Goal: Task Accomplishment & Management: Complete application form

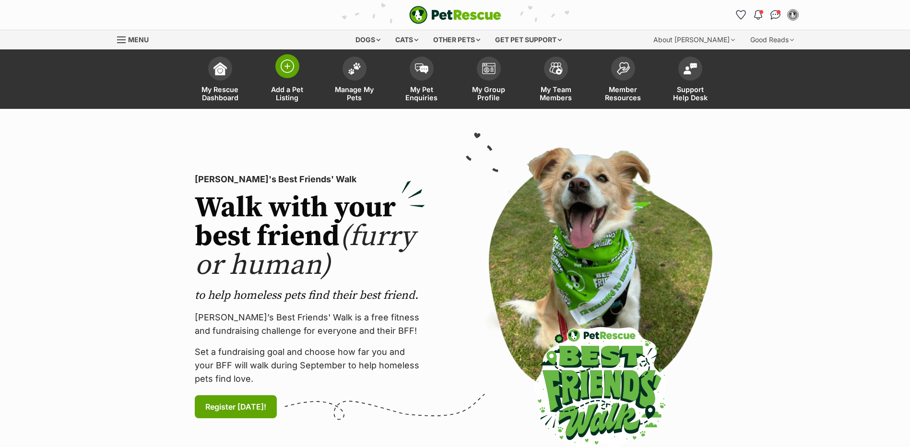
click at [285, 70] on img at bounding box center [287, 66] width 13 height 13
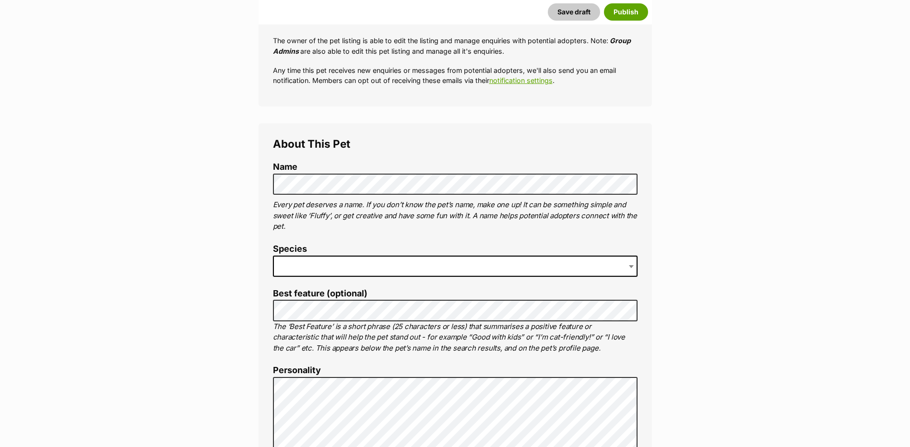
scroll to position [240, 0]
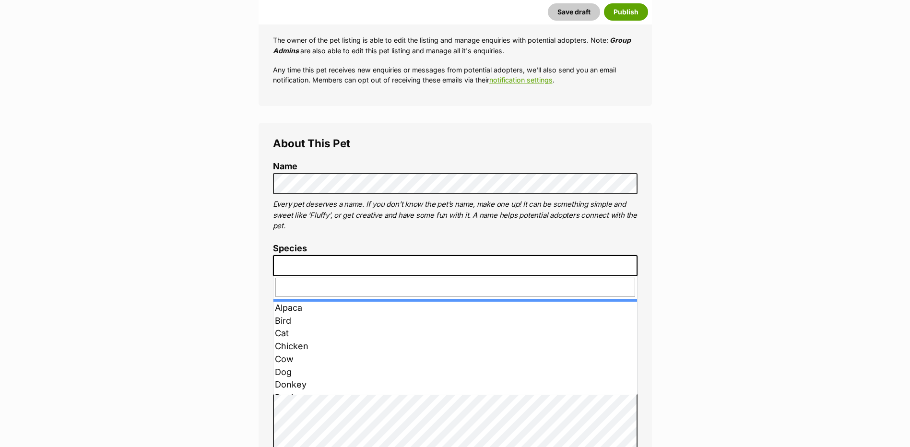
click at [285, 260] on span at bounding box center [455, 265] width 365 height 21
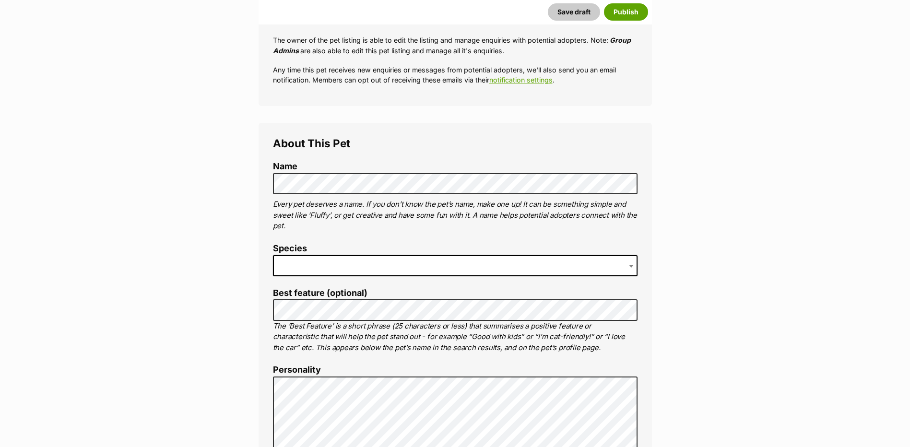
click at [325, 269] on span at bounding box center [455, 265] width 365 height 21
click at [320, 271] on span at bounding box center [455, 265] width 365 height 21
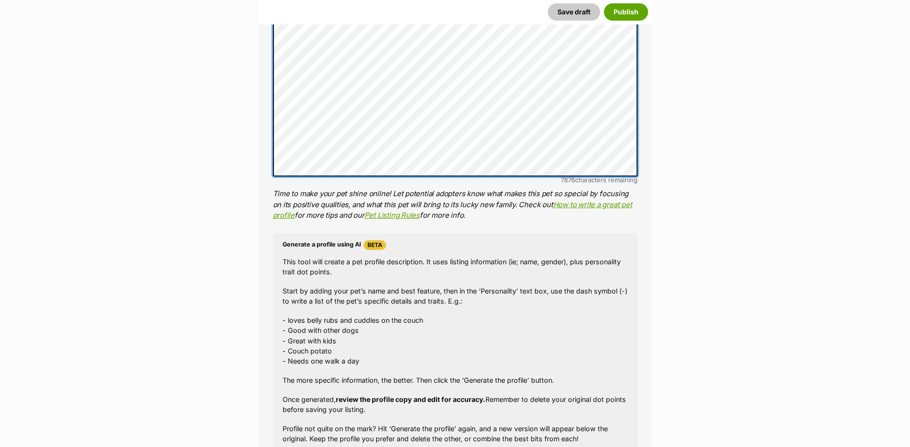
scroll to position [768, 0]
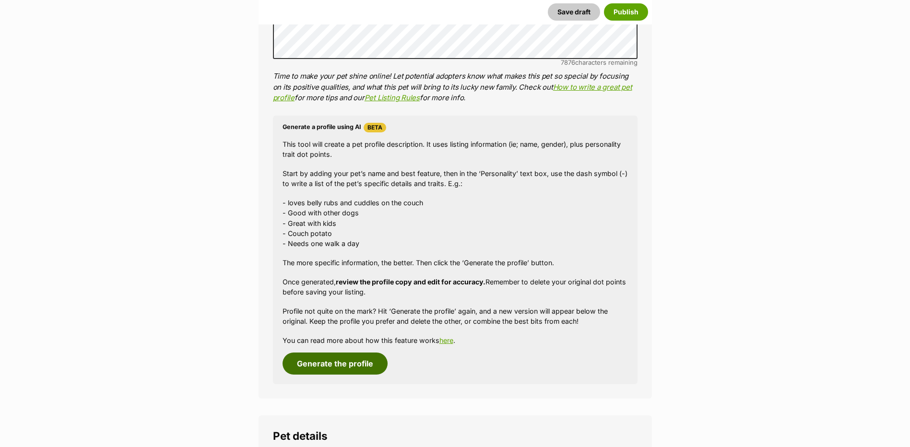
click at [331, 365] on button "Generate the profile" at bounding box center [335, 364] width 105 height 22
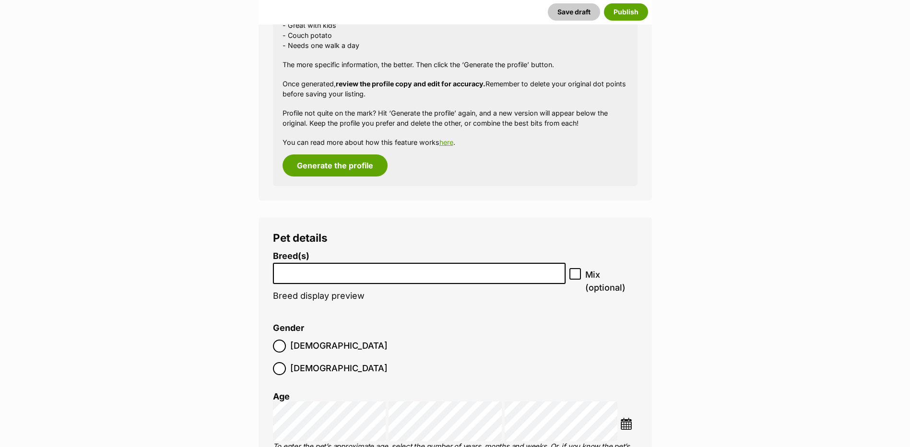
scroll to position [1026, 0]
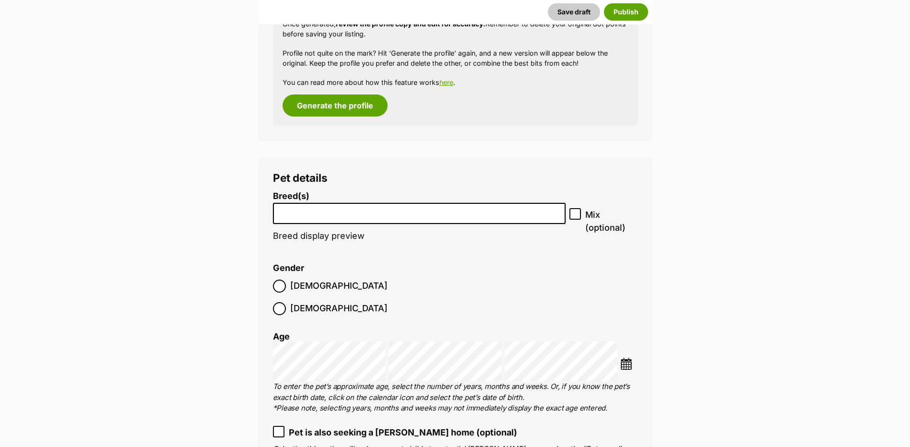
click at [310, 212] on input "search" at bounding box center [419, 211] width 287 height 10
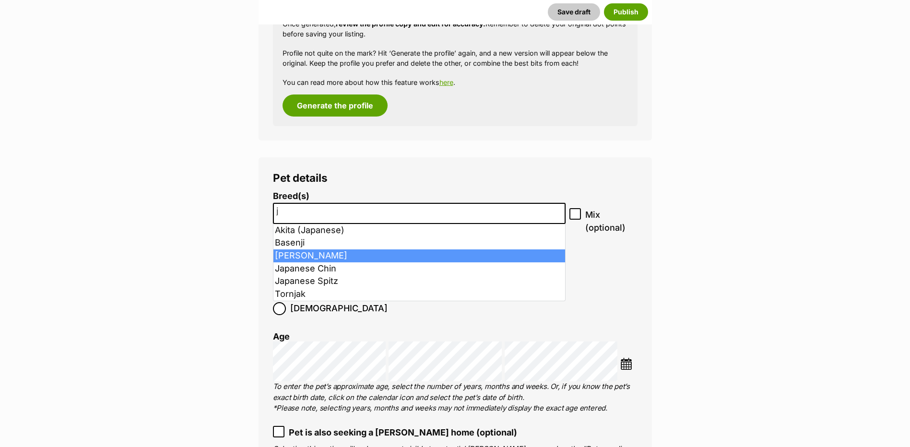
type input "j"
select select "118"
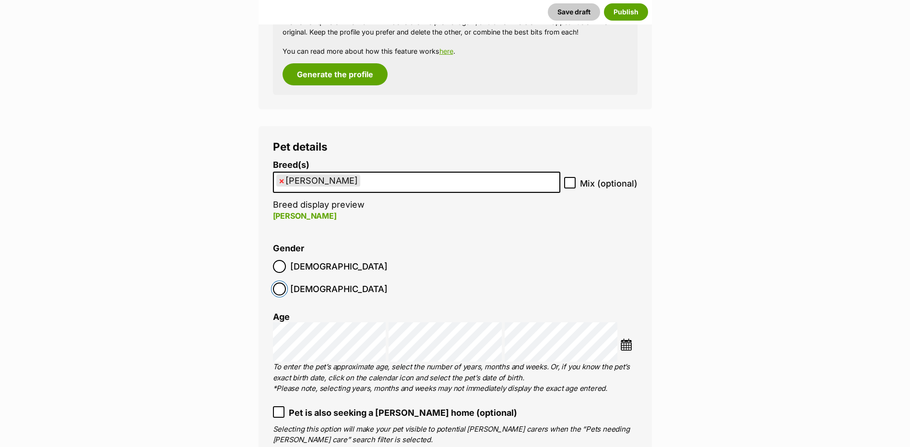
scroll to position [1074, 0]
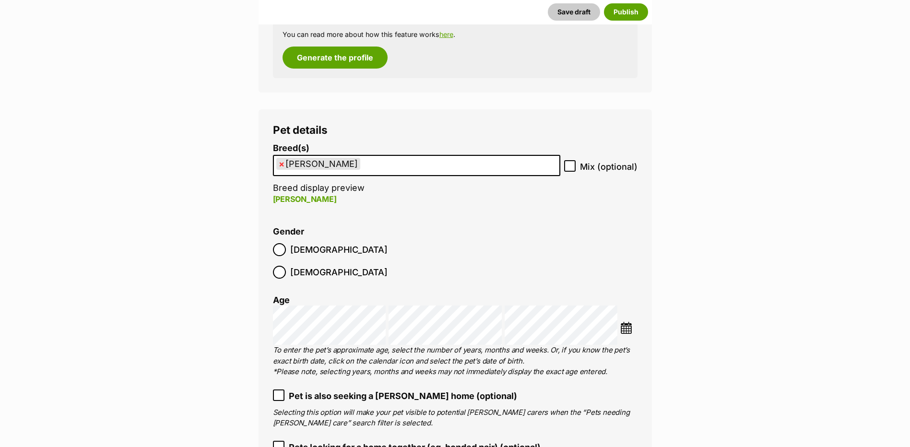
click at [627, 322] on img at bounding box center [627, 328] width 12 height 12
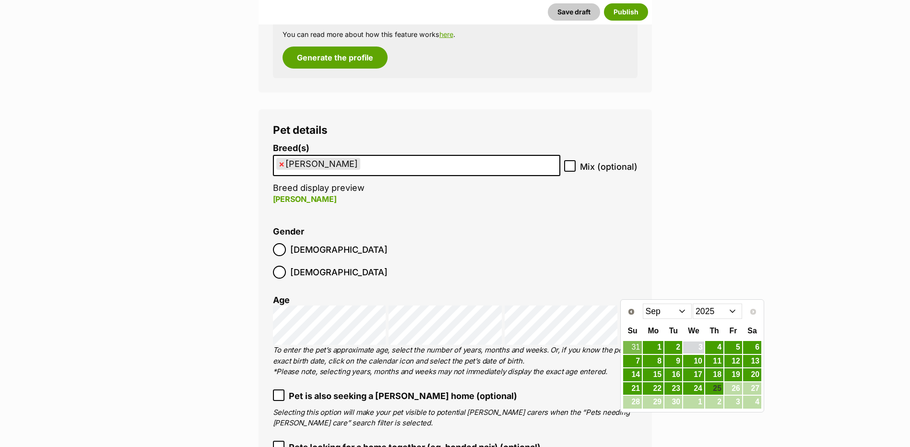
click at [695, 348] on link "3" at bounding box center [693, 348] width 21 height 12
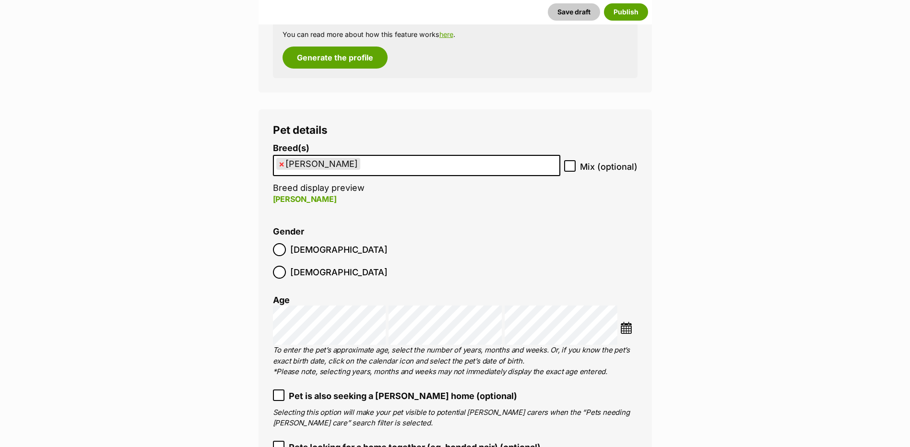
click at [625, 322] on img at bounding box center [627, 328] width 12 height 12
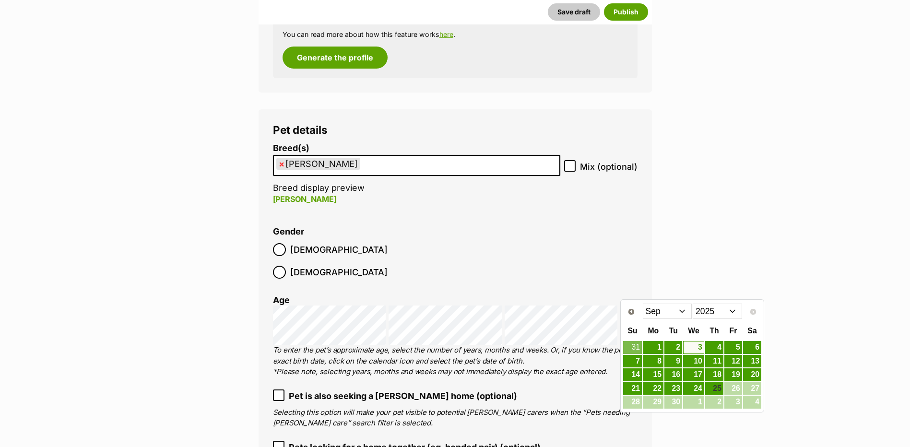
click at [682, 309] on select "Jan Feb Mar Apr May Jun Jul Aug Sep" at bounding box center [667, 311] width 49 height 15
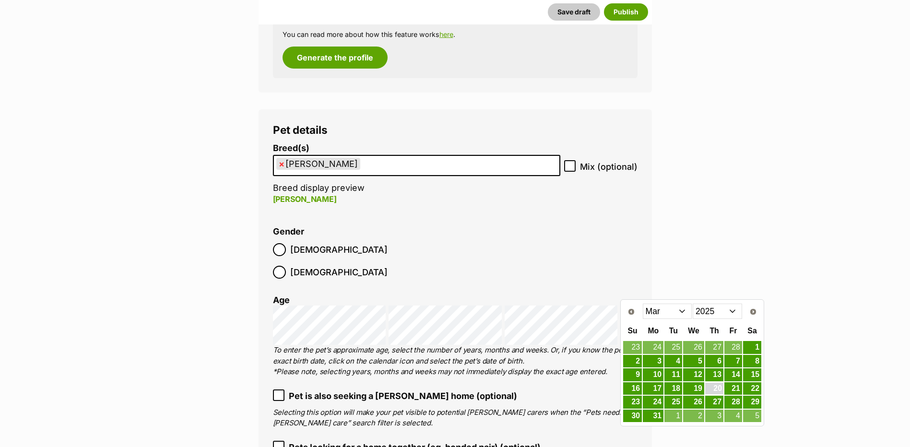
click at [716, 388] on link "20" at bounding box center [714, 389] width 18 height 12
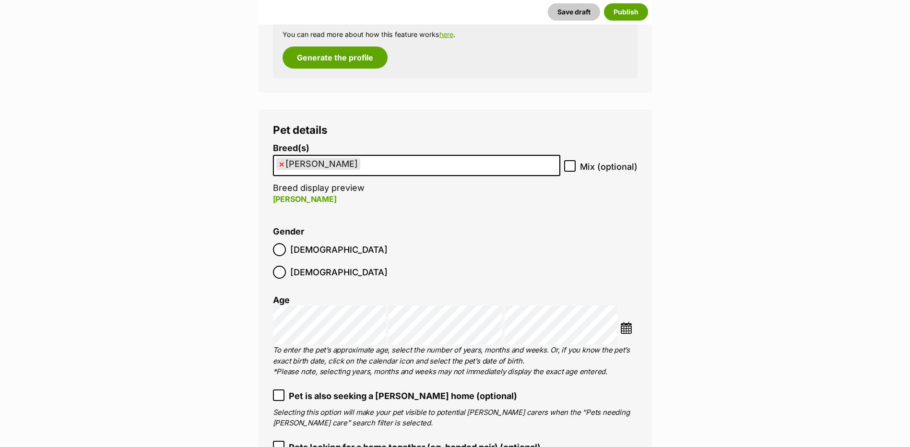
click at [418, 233] on fieldset "Gender Male Female" at bounding box center [364, 255] width 182 height 57
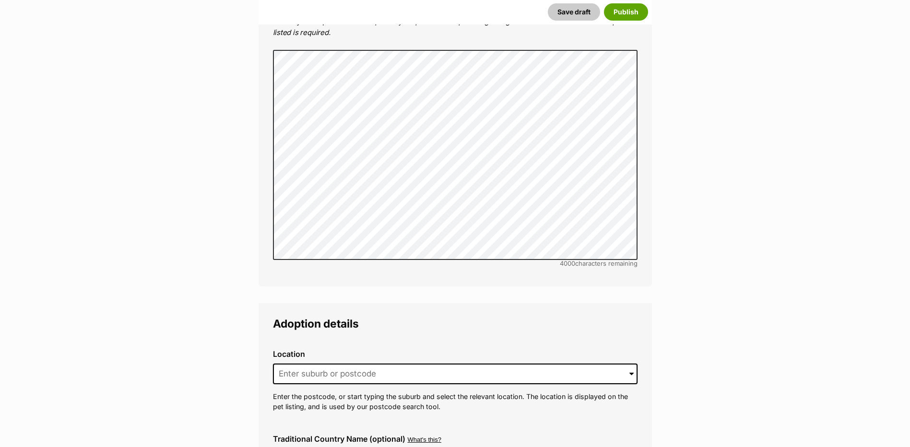
scroll to position [2082, 0]
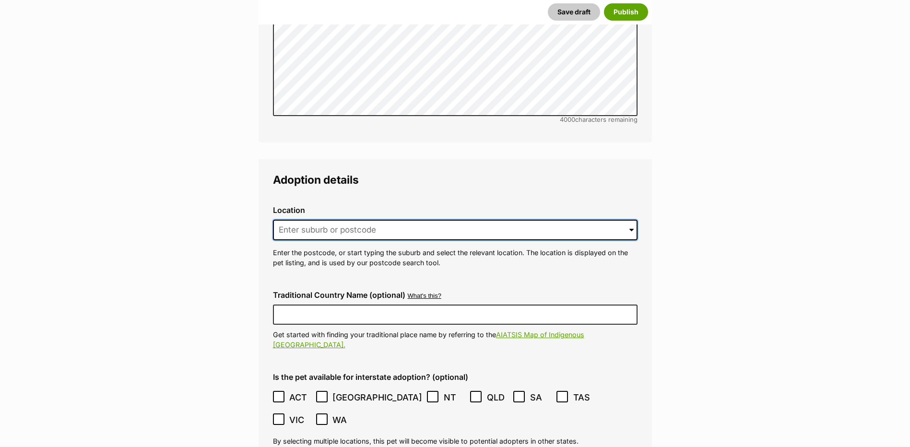
click at [340, 220] on input at bounding box center [455, 230] width 365 height 21
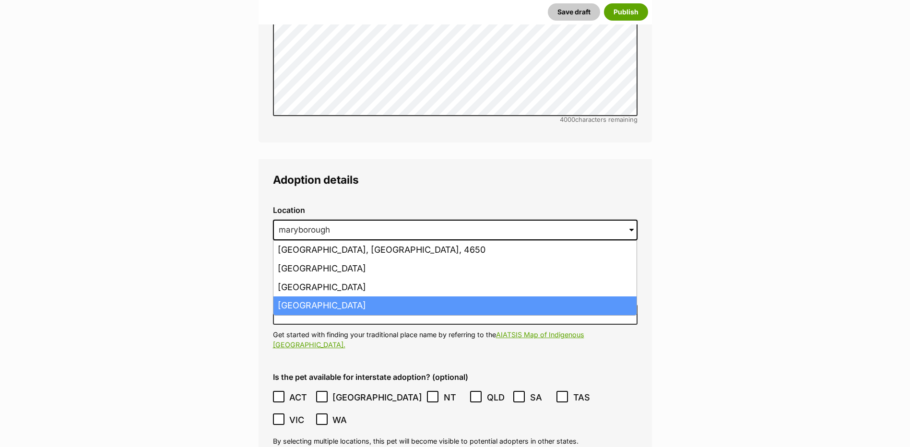
click at [343, 297] on li "Maryborough, Victoria, 3465" at bounding box center [455, 306] width 363 height 19
type input "Maryborough, Victoria, 3465"
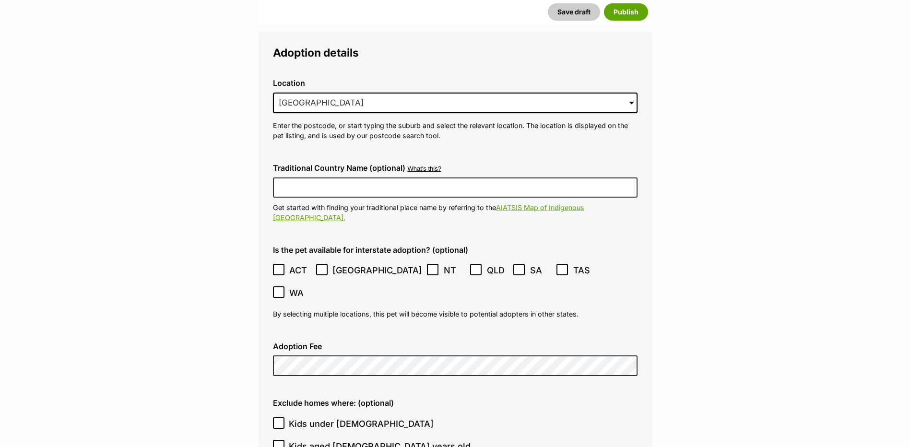
scroll to position [2226, 0]
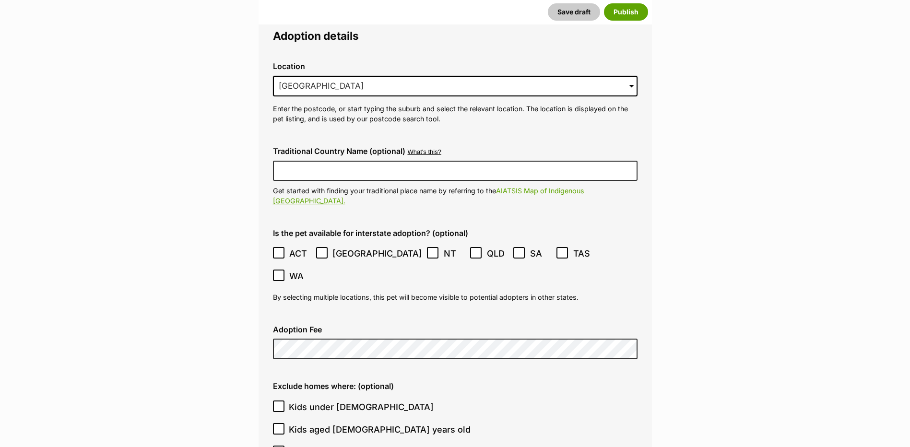
click at [333, 325] on label "Adoption Fee" at bounding box center [455, 329] width 365 height 9
click at [394, 401] on label "Kids under 5 years old" at bounding box center [453, 407] width 360 height 13
click at [285, 401] on input "Kids under [DEMOGRAPHIC_DATA]" at bounding box center [279, 407] width 12 height 12
click at [397, 401] on label "Kids under 5 years old" at bounding box center [453, 407] width 360 height 13
click at [285, 401] on input "Kids under 5 years old" at bounding box center [279, 407] width 12 height 12
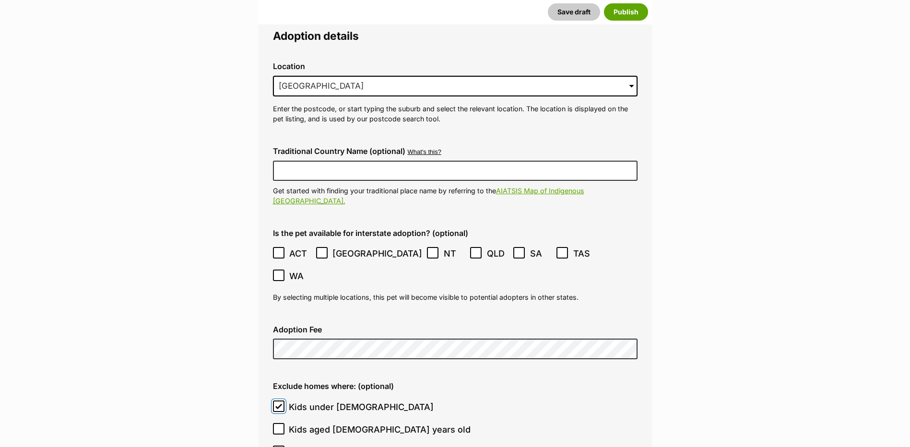
checkbox input "false"
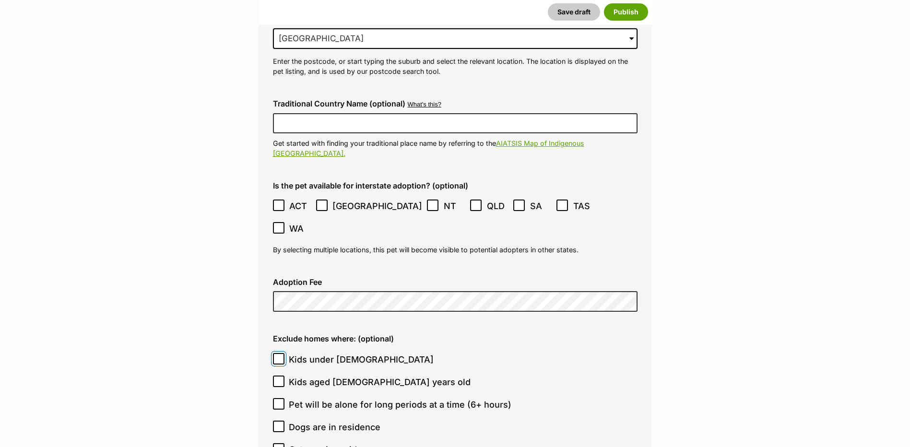
scroll to position [2274, 0]
click at [282, 400] on icon at bounding box center [278, 403] width 7 height 7
click at [282, 398] on input "Pet will be alone for long periods at a time (6+ hours)" at bounding box center [279, 404] width 12 height 12
checkbox input "true"
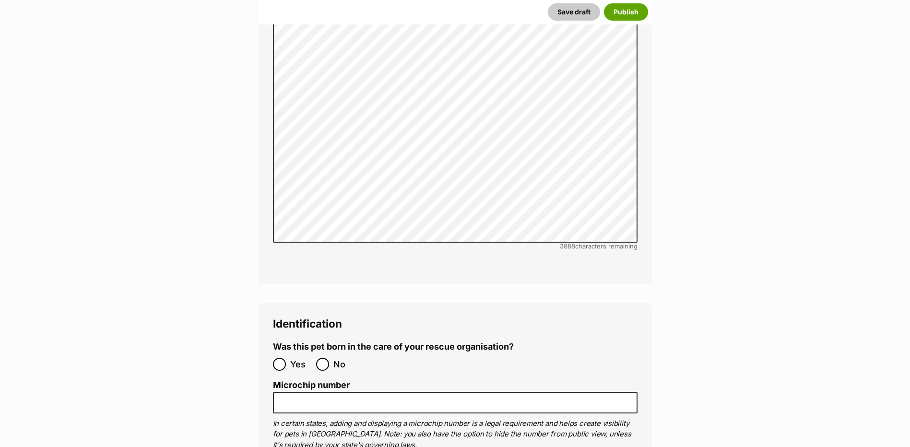
scroll to position [2898, 0]
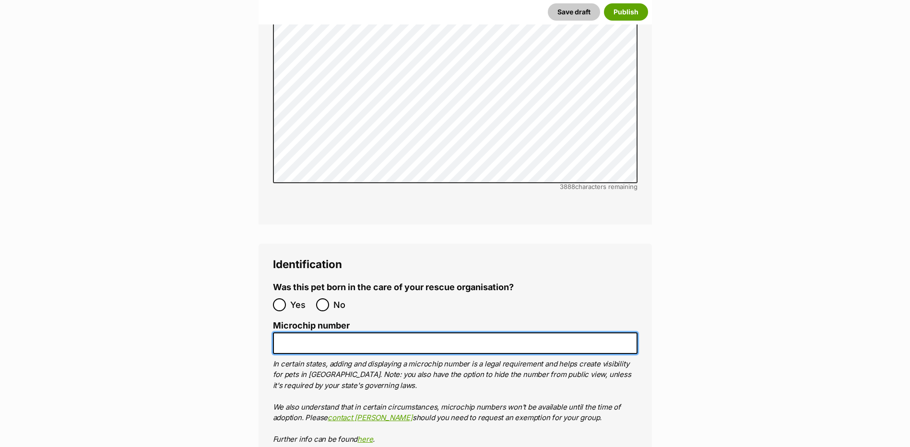
click at [332, 333] on input "Microchip number" at bounding box center [455, 344] width 365 height 22
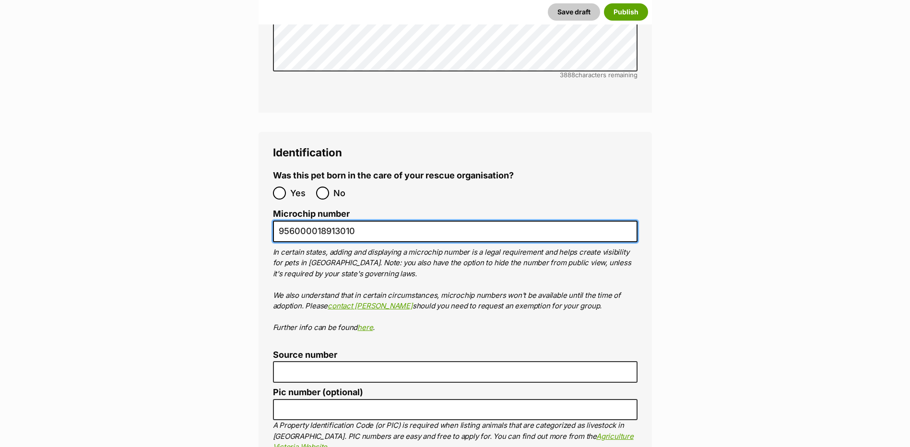
scroll to position [3090, 0]
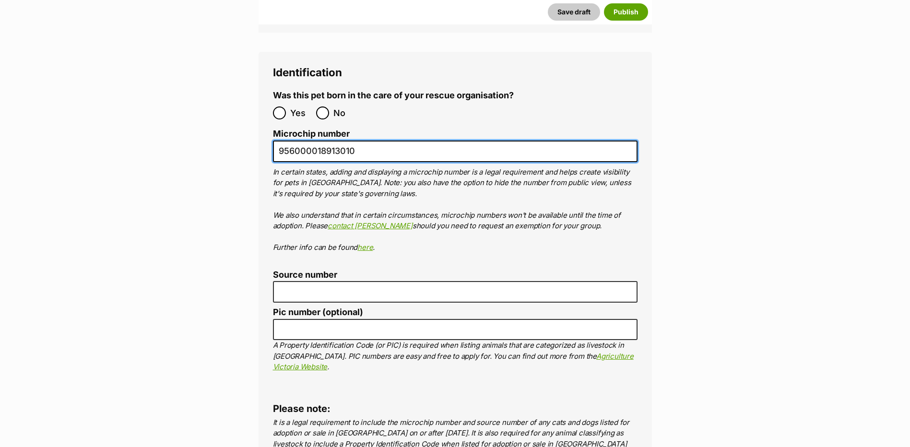
type input "956000018913010"
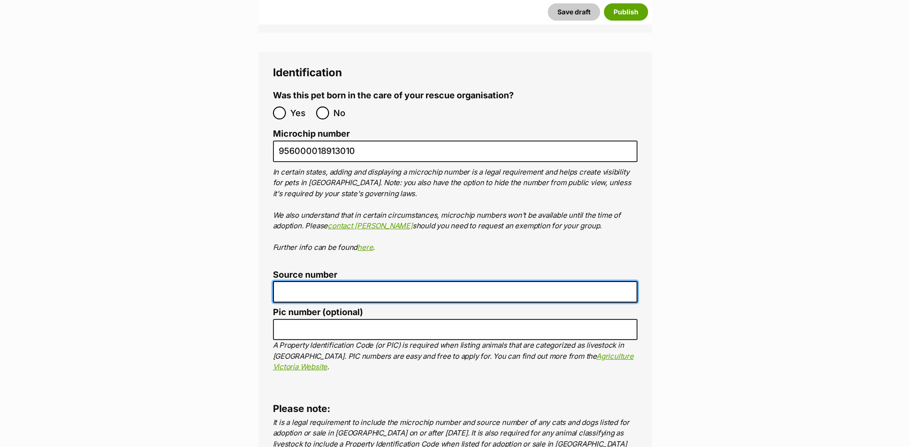
click at [338, 281] on input "Source number" at bounding box center [455, 292] width 365 height 22
type input "BR102780"
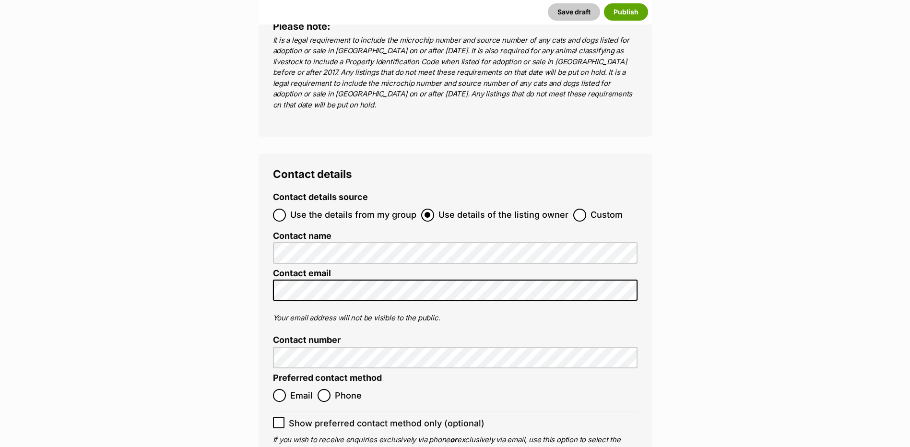
scroll to position [3524, 0]
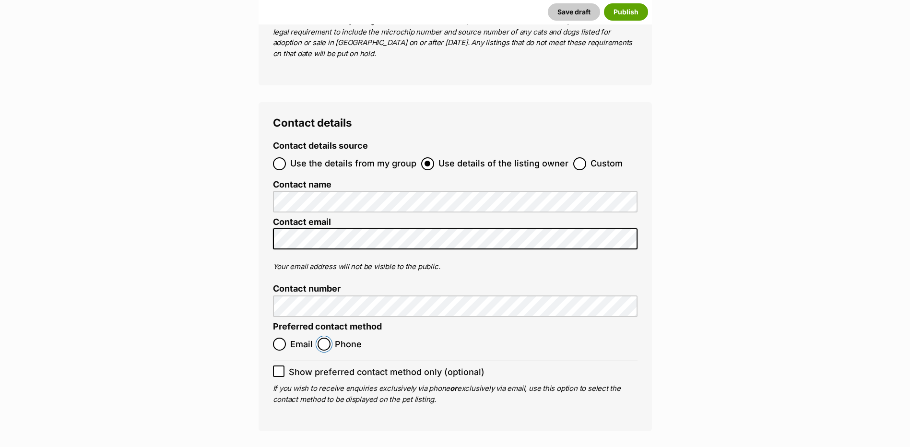
click at [324, 338] on input "Phone" at bounding box center [324, 344] width 13 height 13
radio input "true"
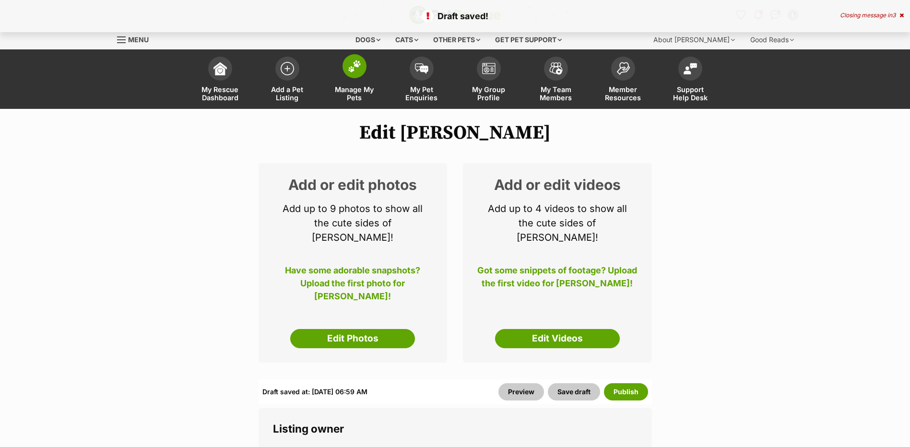
click at [357, 64] on img at bounding box center [354, 66] width 13 height 12
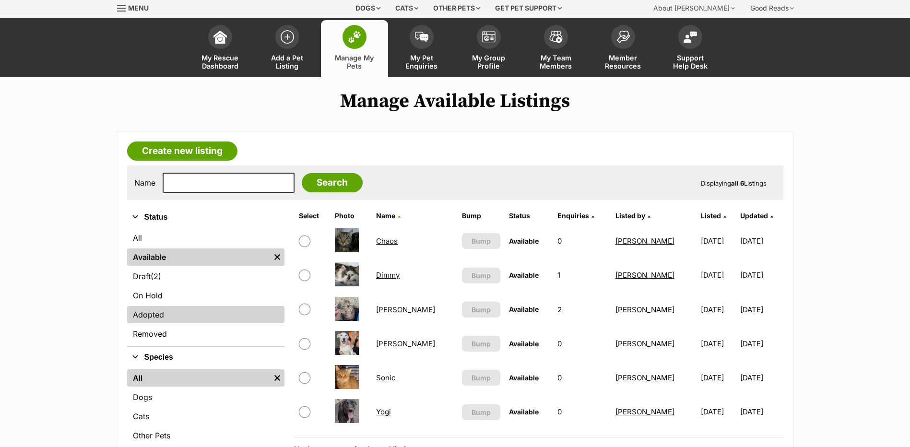
scroll to position [48, 0]
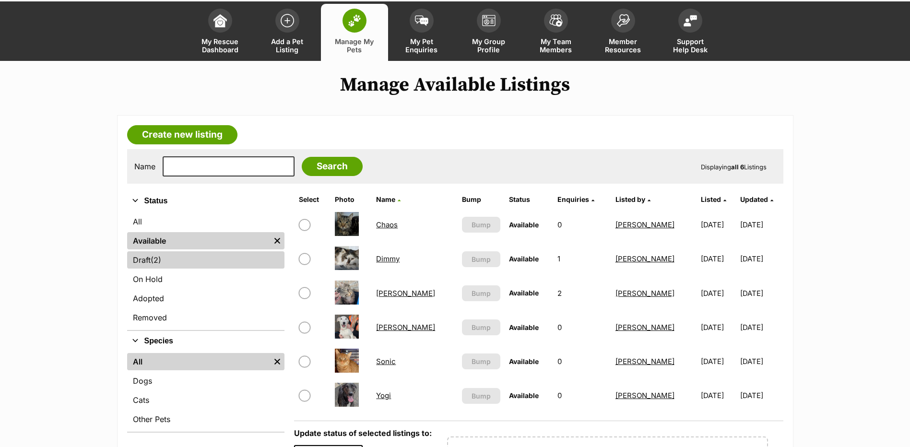
click at [145, 261] on link "Draft (2) Items" at bounding box center [205, 259] width 157 height 17
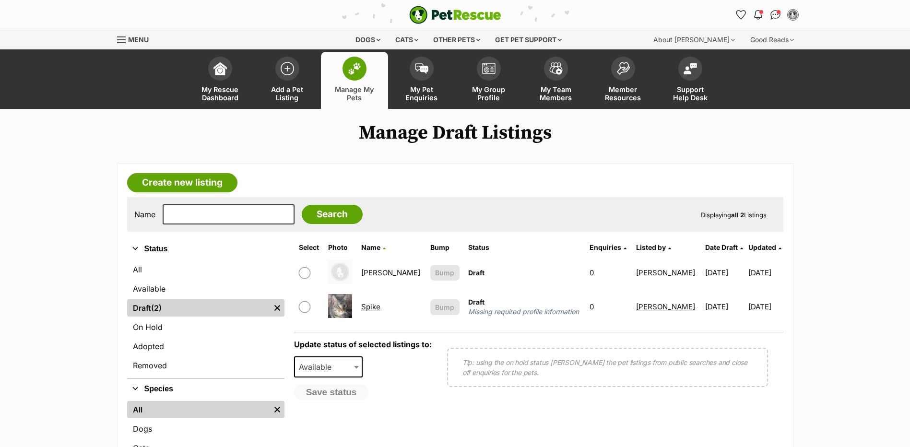
scroll to position [48, 0]
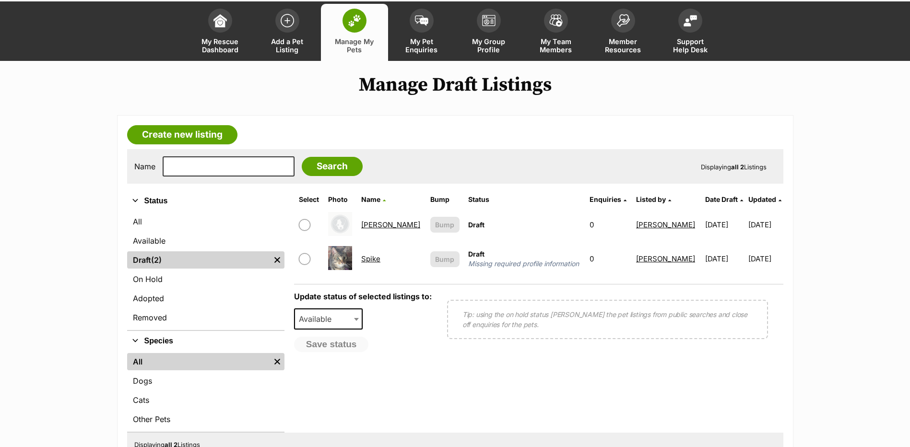
click at [374, 226] on link "Nellie" at bounding box center [390, 224] width 59 height 9
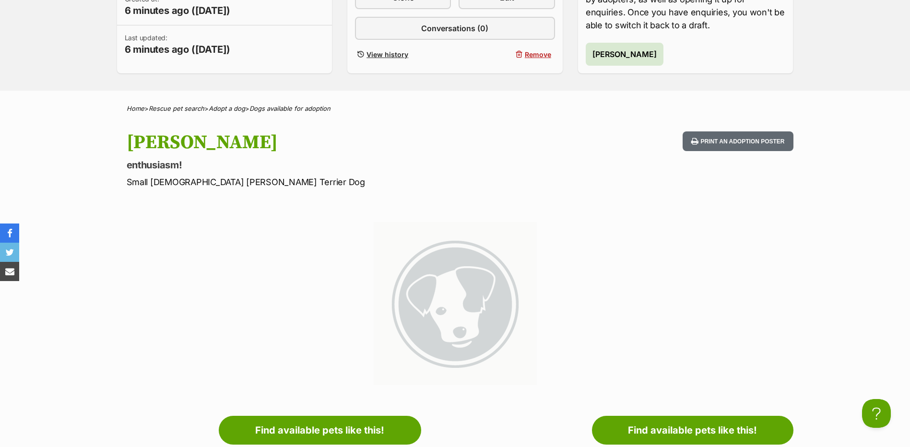
scroll to position [96, 0]
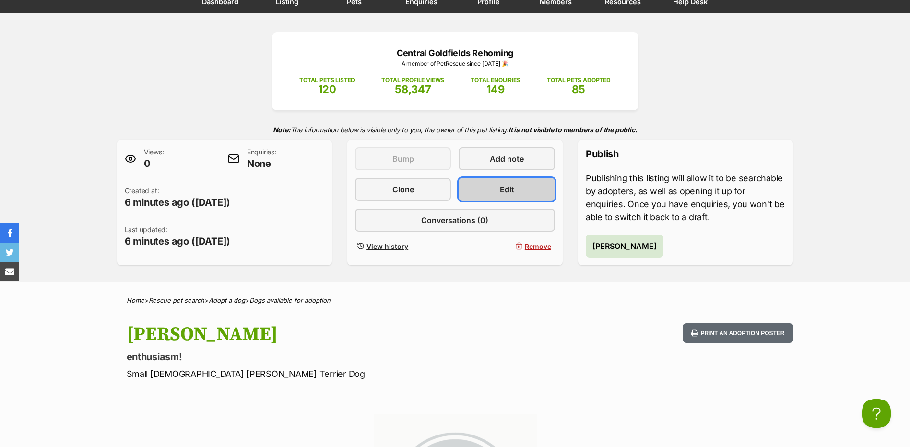
click at [526, 192] on link "Edit" at bounding box center [507, 189] width 96 height 23
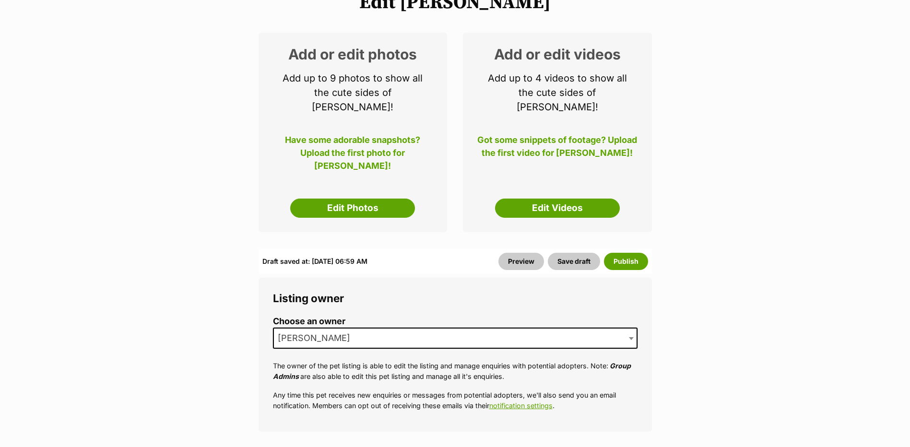
scroll to position [144, 0]
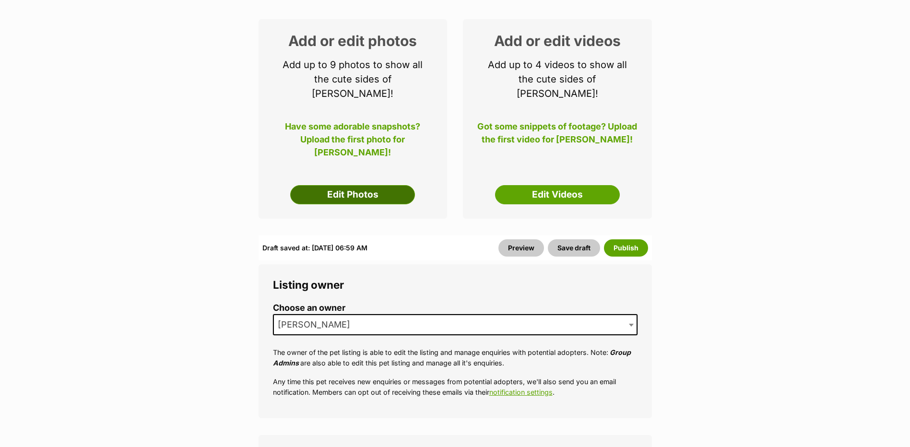
click at [345, 185] on link "Edit Photos" at bounding box center [352, 194] width 125 height 19
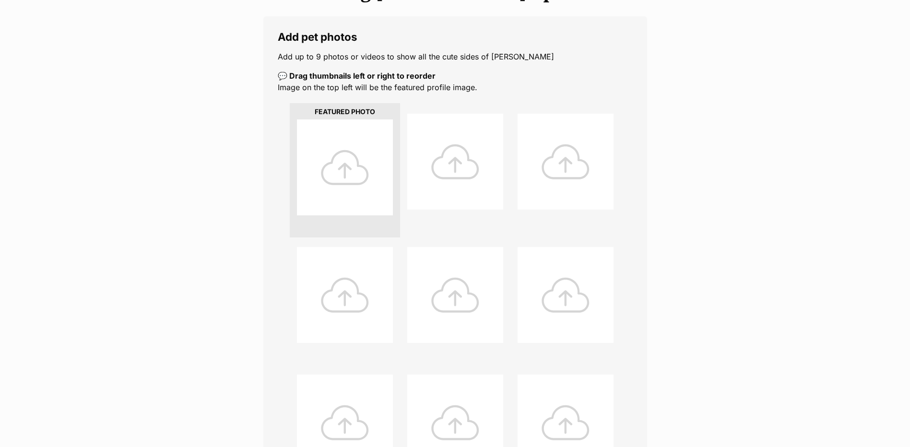
scroll to position [336, 0]
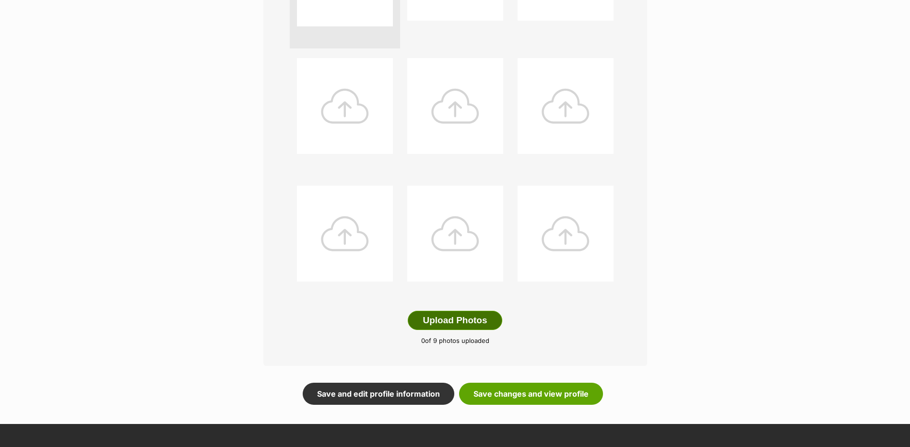
click at [424, 323] on button "Upload Photos" at bounding box center [455, 320] width 94 height 19
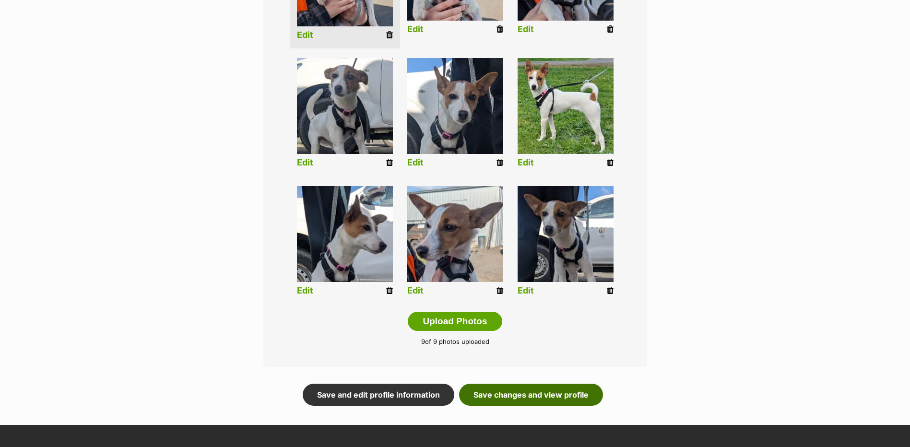
click at [512, 396] on link "Save changes and view profile" at bounding box center [531, 395] width 144 height 22
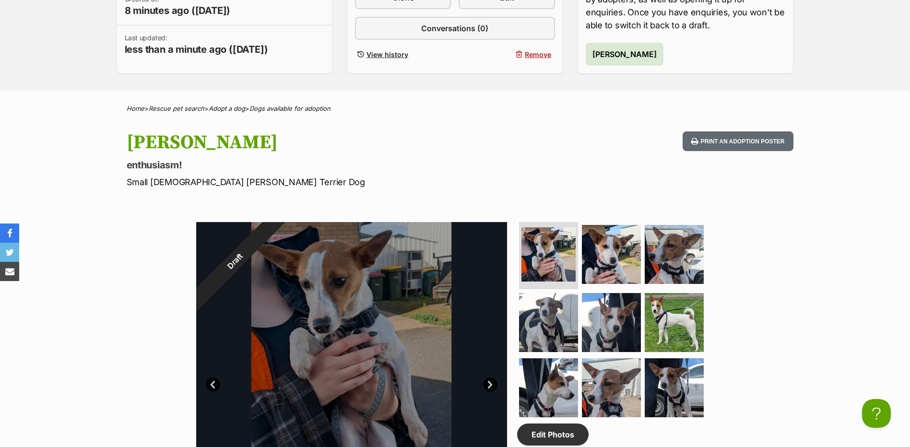
scroll to position [336, 0]
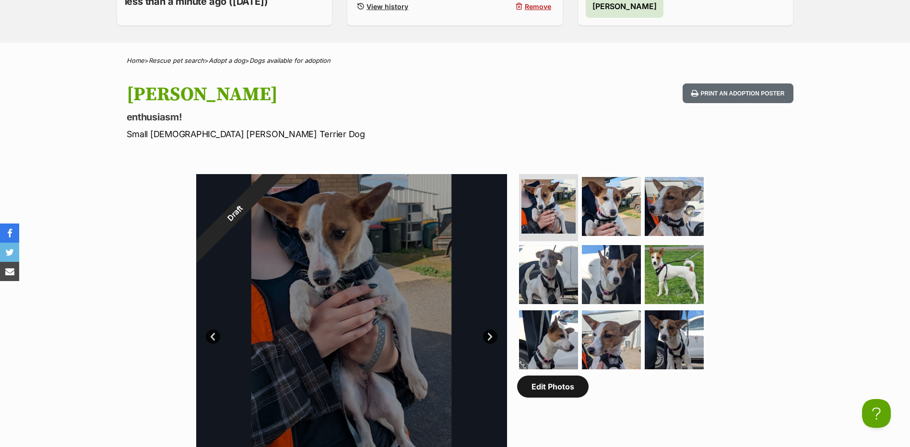
click at [556, 390] on link "Edit Photos" at bounding box center [553, 387] width 72 height 22
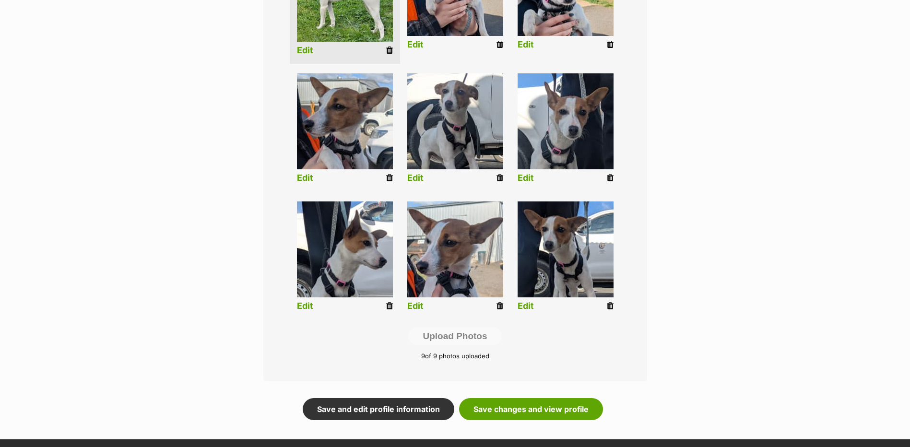
scroll to position [432, 0]
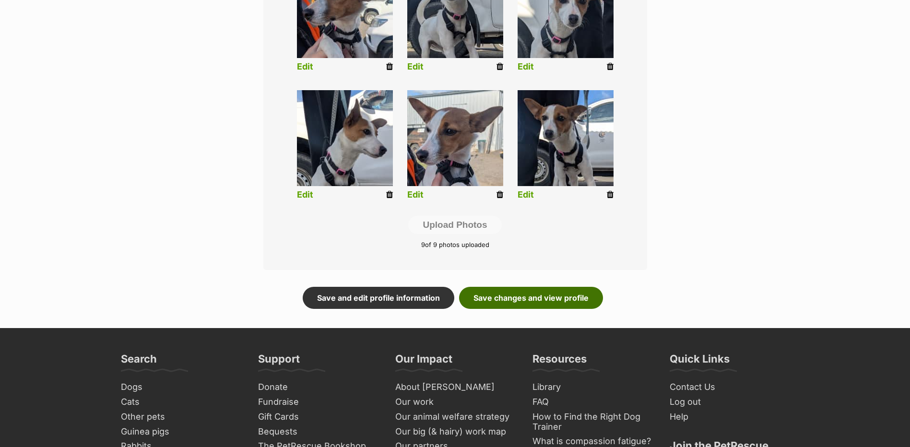
click at [527, 299] on link "Save changes and view profile" at bounding box center [531, 298] width 144 height 22
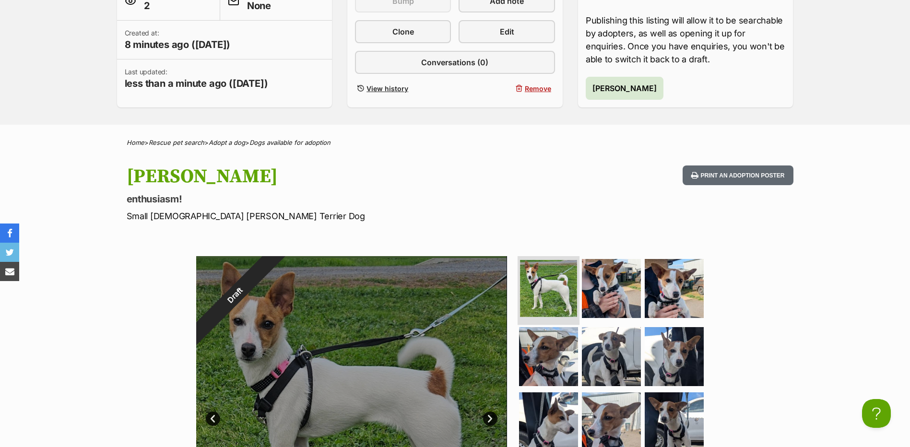
scroll to position [288, 0]
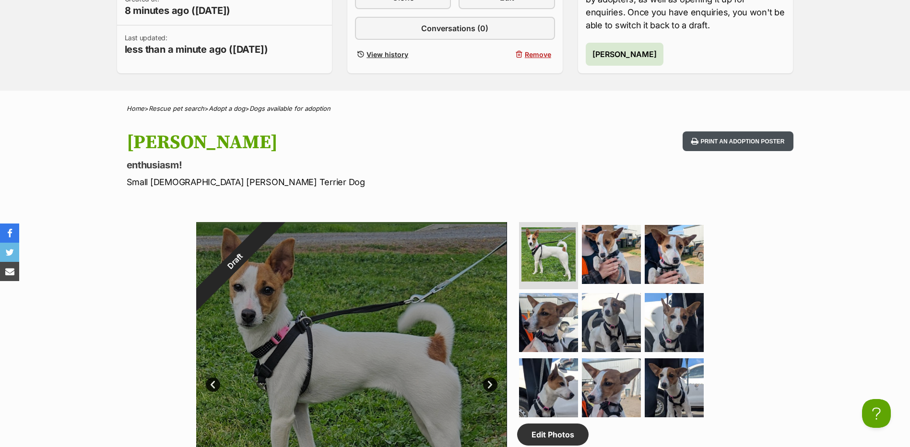
click at [728, 134] on button "Print an adoption poster" at bounding box center [738, 141] width 110 height 20
click at [623, 149] on div "Nellie enthusiasm! Small Female Jack Russell Terrier Dog Print an adoption post…" at bounding box center [455, 159] width 705 height 57
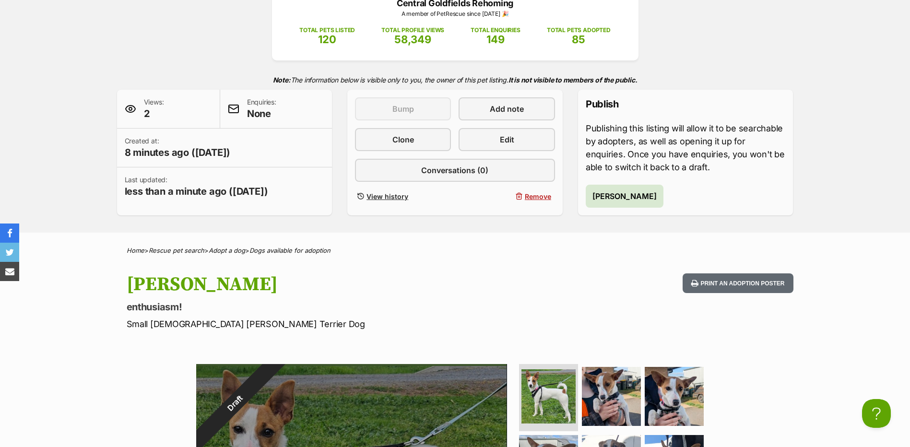
scroll to position [144, 0]
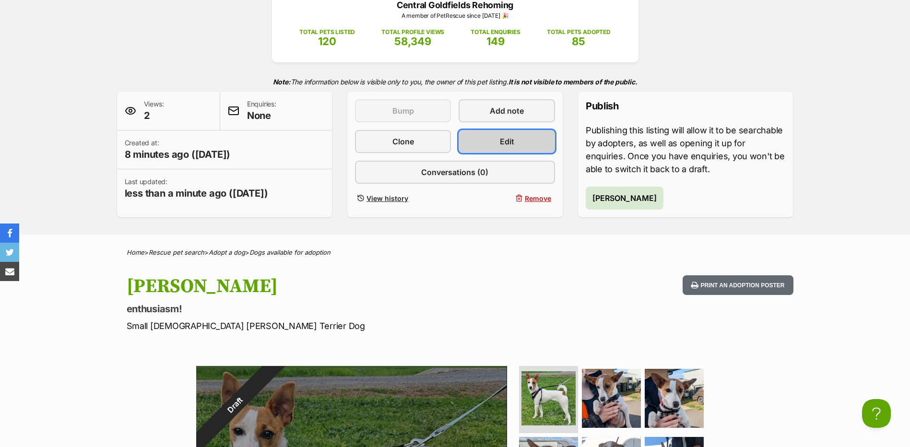
click at [507, 135] on link "Edit" at bounding box center [507, 141] width 96 height 23
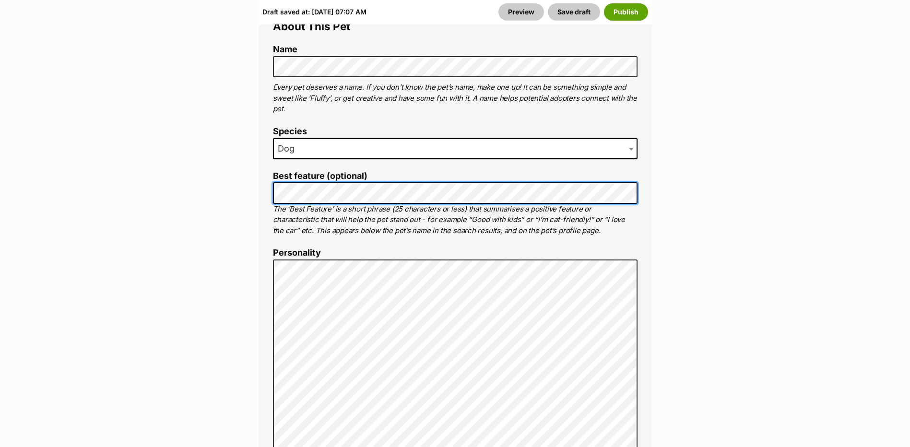
scroll to position [432, 0]
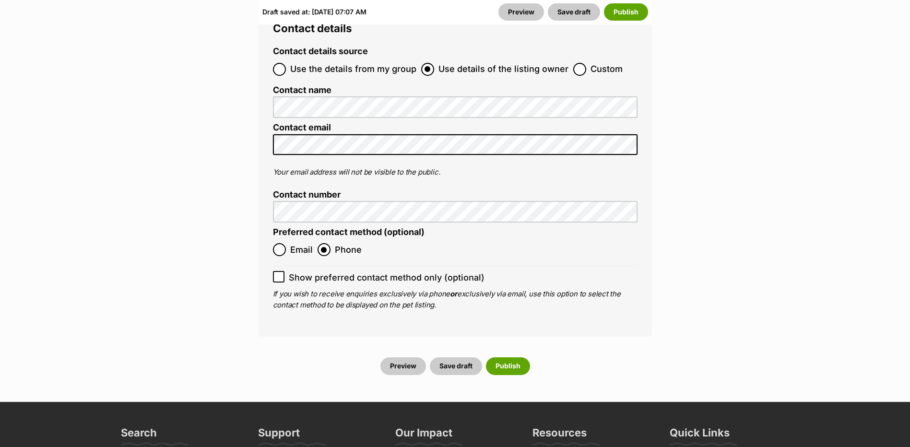
scroll to position [3887, 0]
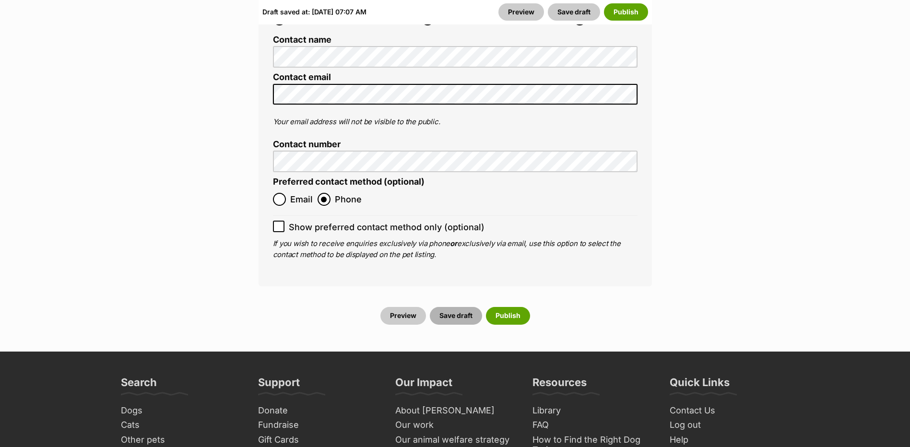
click at [453, 307] on button "Save draft" at bounding box center [456, 315] width 52 height 17
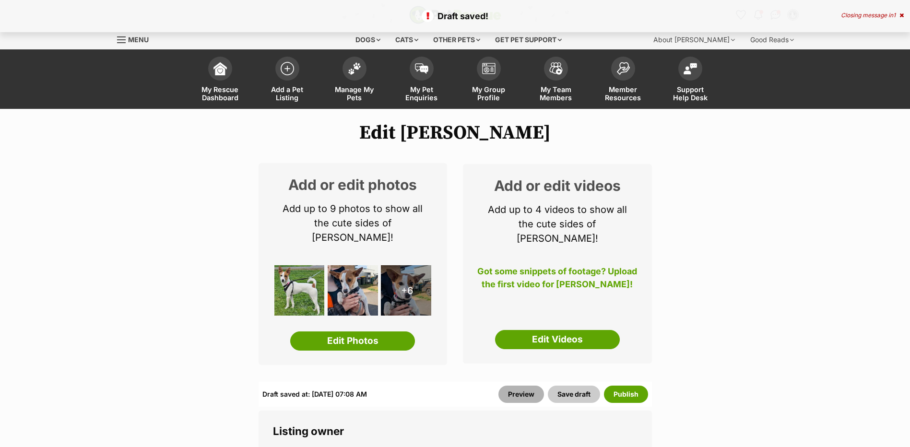
click at [523, 386] on link "Preview" at bounding box center [522, 394] width 46 height 17
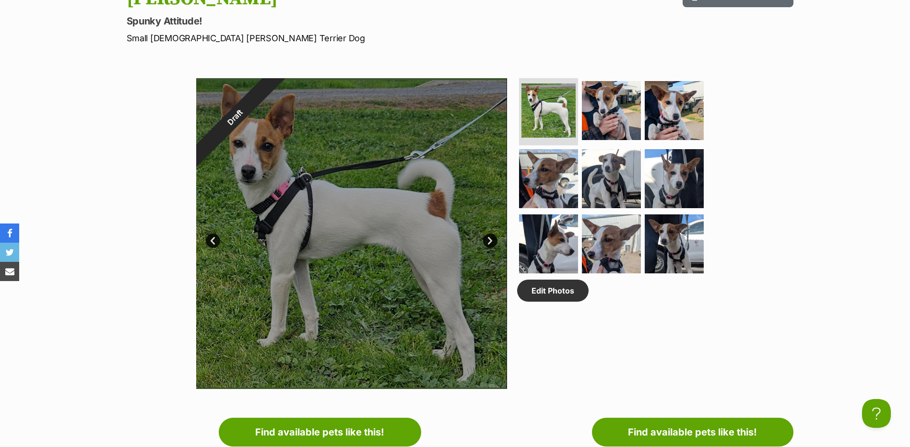
scroll to position [336, 0]
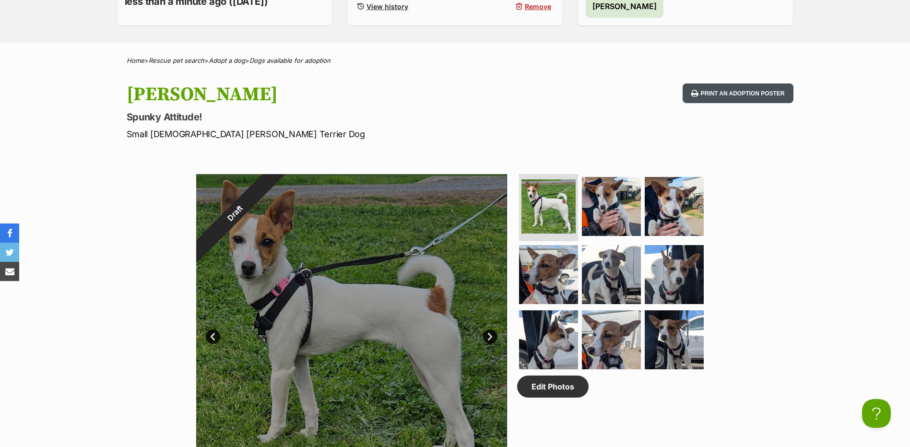
click at [731, 90] on button "Print an adoption poster" at bounding box center [738, 94] width 110 height 20
click at [598, 12] on button "Publish Nellie" at bounding box center [625, 6] width 78 height 23
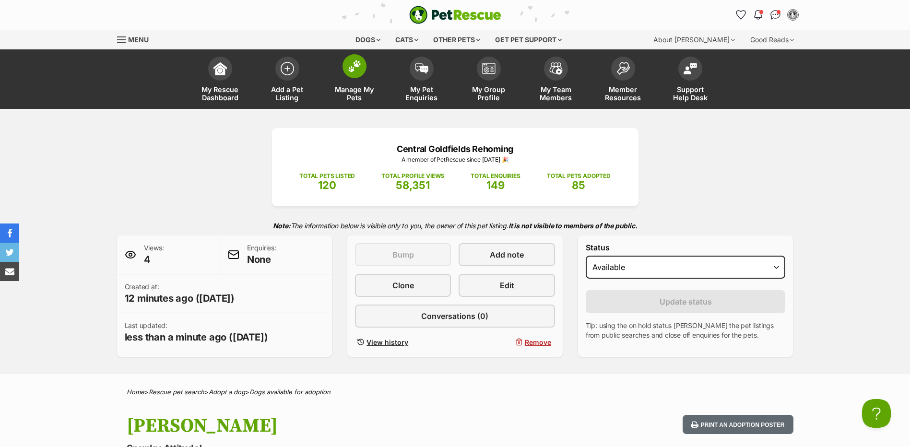
click at [350, 69] on img at bounding box center [354, 66] width 13 height 12
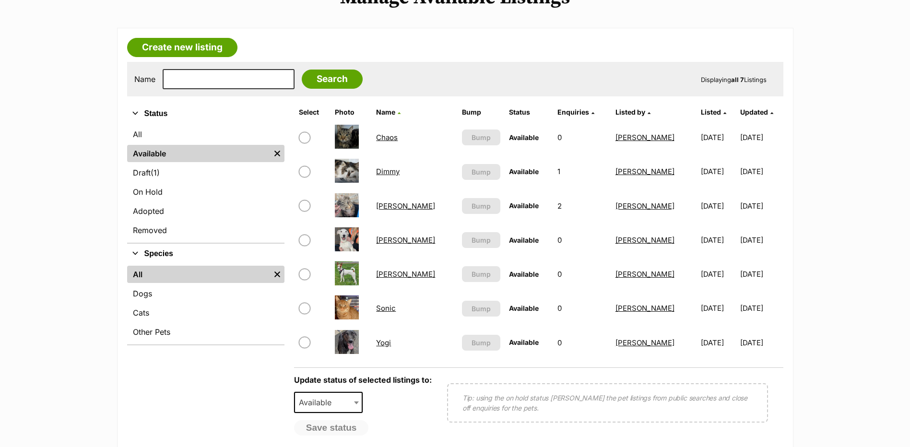
scroll to position [144, 0]
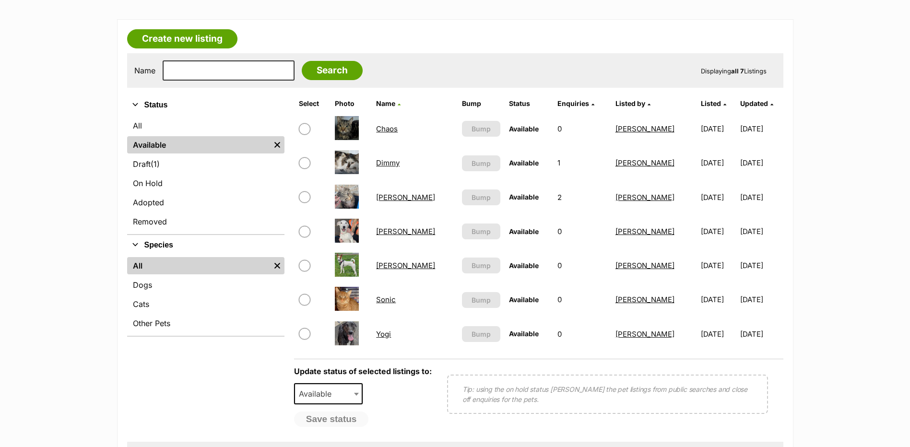
click at [385, 265] on link "[PERSON_NAME]" at bounding box center [405, 265] width 59 height 9
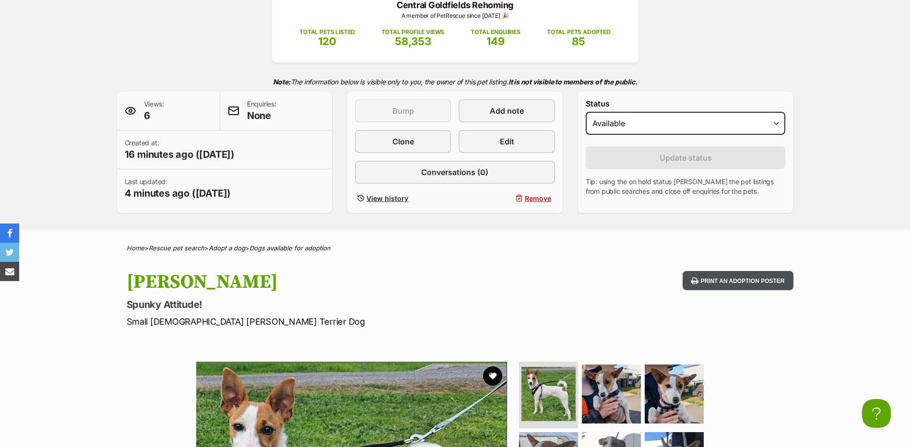
click at [722, 279] on button "Print an adoption poster" at bounding box center [738, 281] width 110 height 20
